Goal: Navigation & Orientation: Find specific page/section

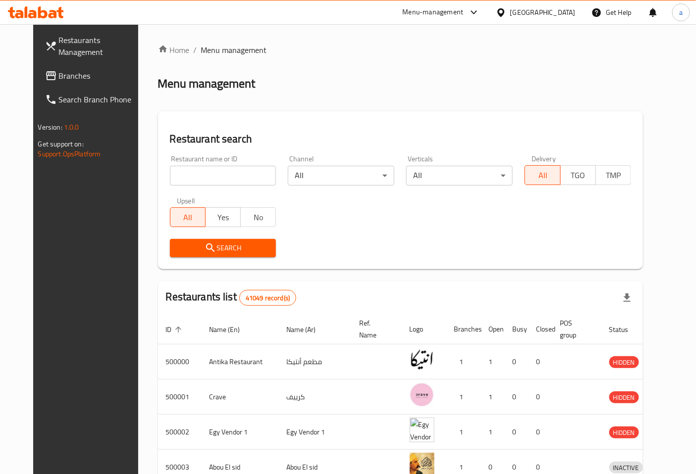
click at [96, 73] on span "Branches" at bounding box center [100, 76] width 83 height 12
click at [571, 15] on div "[GEOGRAPHIC_DATA]" at bounding box center [542, 12] width 65 height 11
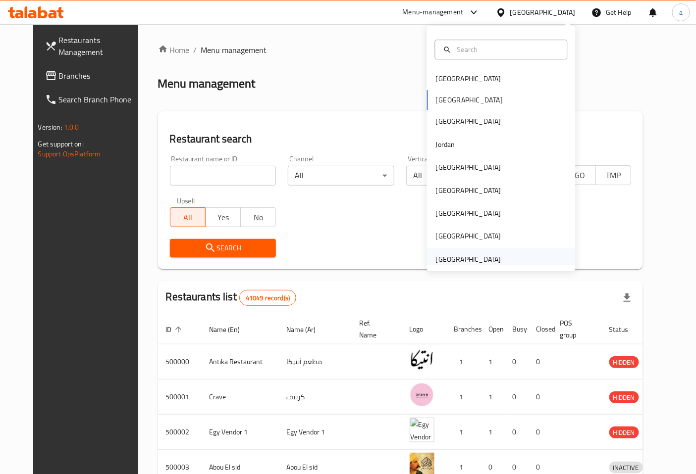
click at [457, 258] on div "[GEOGRAPHIC_DATA]" at bounding box center [468, 259] width 65 height 11
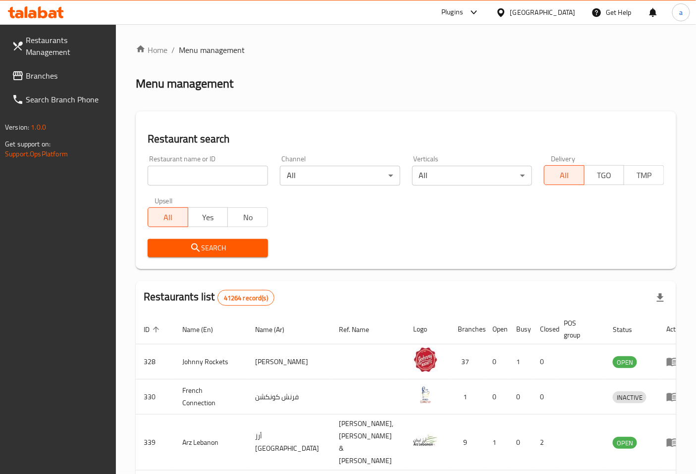
click at [67, 74] on span "Branches" at bounding box center [67, 76] width 83 height 12
